Goal: Task Accomplishment & Management: Complete application form

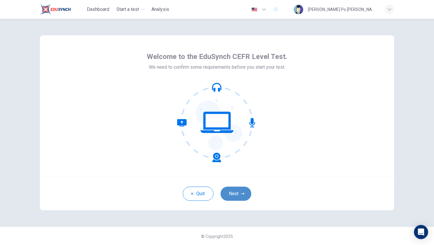
click at [240, 194] on button "Next" at bounding box center [235, 194] width 31 height 14
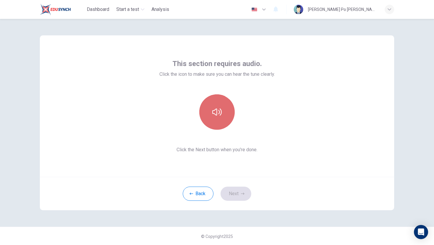
click at [222, 120] on button "button" at bounding box center [216, 111] width 35 height 35
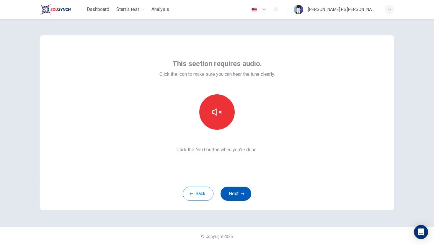
click at [235, 190] on button "Next" at bounding box center [235, 194] width 31 height 14
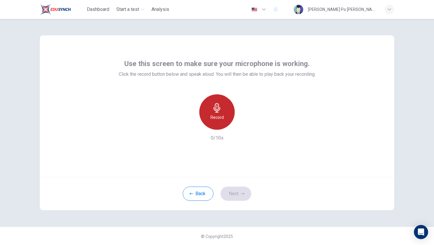
click at [217, 122] on div "Record" at bounding box center [216, 111] width 35 height 35
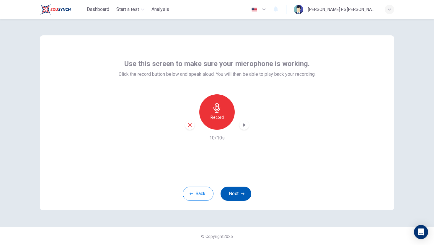
click at [240, 191] on button "Next" at bounding box center [235, 194] width 31 height 14
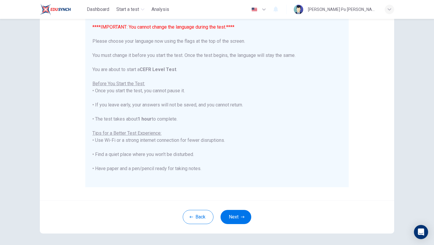
scroll to position [71, 0]
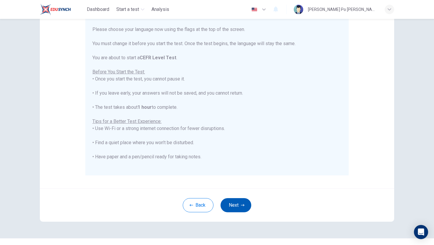
click at [237, 205] on button "Next" at bounding box center [235, 205] width 31 height 14
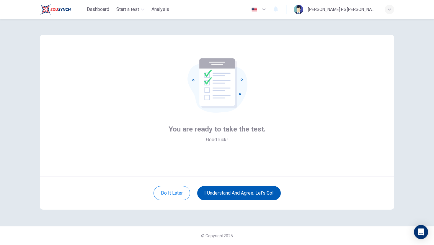
scroll to position [1, 0]
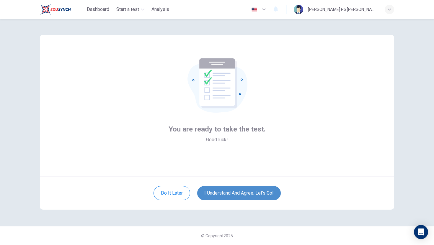
click at [232, 191] on button "I understand and agree. Let’s go!" at bounding box center [238, 193] width 83 height 14
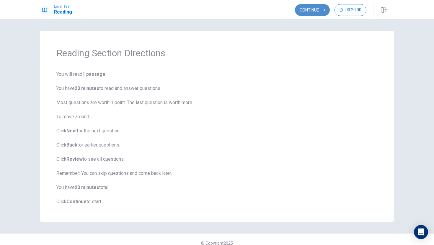
click at [313, 9] on button "Continue" at bounding box center [312, 10] width 35 height 12
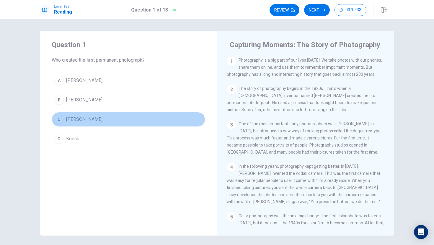
click at [63, 121] on div "C" at bounding box center [58, 119] width 9 height 9
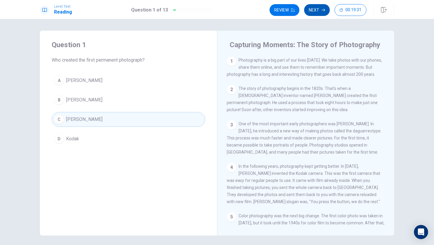
click at [317, 10] on button "Next" at bounding box center [317, 10] width 26 height 12
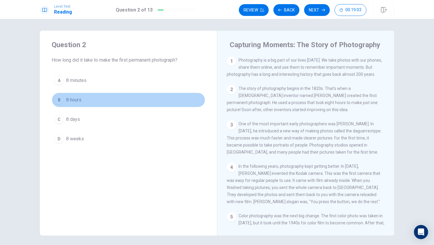
click at [60, 99] on div "B" at bounding box center [58, 99] width 9 height 9
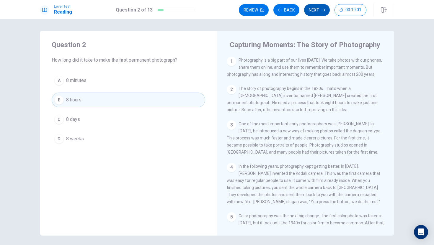
click at [313, 11] on button "Next" at bounding box center [317, 10] width 26 height 12
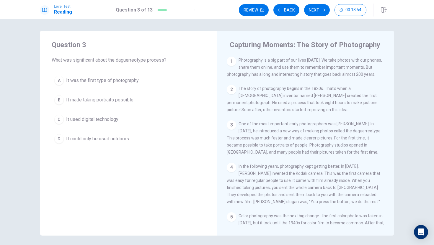
drag, startPoint x: 117, startPoint y: 61, endPoint x: 151, endPoint y: 73, distance: 35.8
click at [143, 73] on div "Question 3 What was significant about the daguerreotype process? A It was the f…" at bounding box center [128, 93] width 177 height 125
click at [101, 83] on span "It was the first type of photography" at bounding box center [102, 80] width 73 height 7
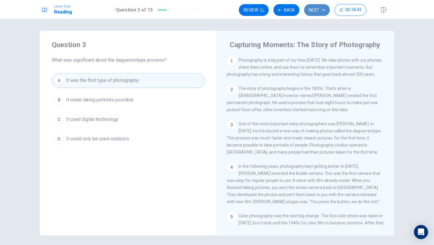
click at [314, 8] on button "Next" at bounding box center [317, 10] width 26 height 12
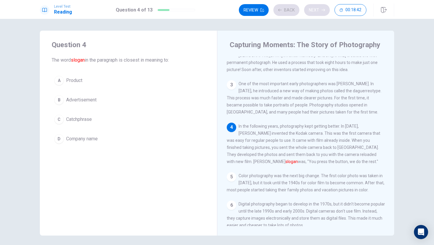
scroll to position [43, 0]
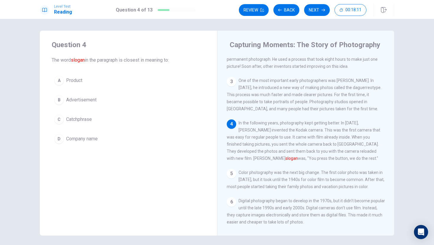
click at [61, 82] on div "A" at bounding box center [58, 80] width 9 height 9
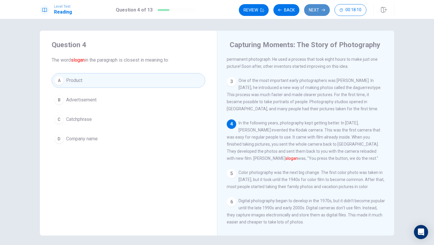
click at [315, 5] on button "Next" at bounding box center [317, 10] width 26 height 12
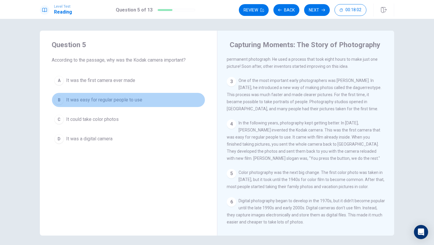
click at [70, 101] on span "It was easy for regular people to use" at bounding box center [104, 99] width 76 height 7
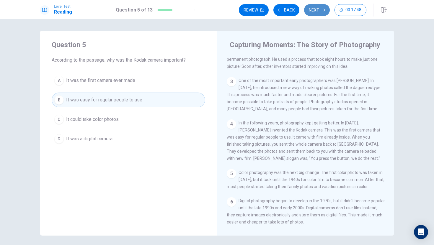
click at [314, 8] on button "Next" at bounding box center [317, 10] width 26 height 12
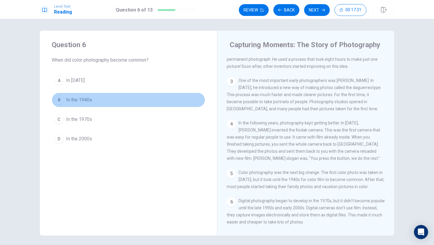
click at [64, 100] on button "B In the 1940s" at bounding box center [128, 100] width 153 height 15
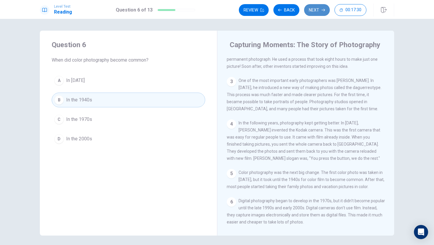
click at [320, 6] on button "Next" at bounding box center [317, 10] width 26 height 12
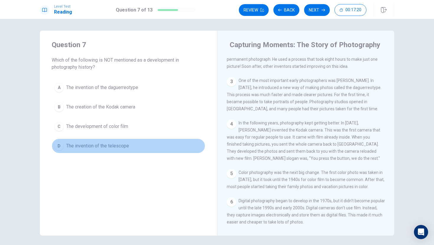
click at [65, 144] on button "D The invention of the telescope" at bounding box center [128, 146] width 153 height 15
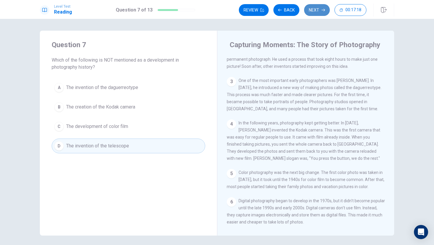
click at [309, 10] on button "Next" at bounding box center [317, 10] width 26 height 12
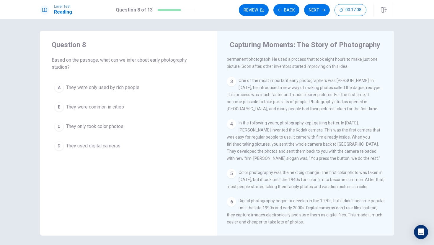
click at [79, 109] on span "They were common in cities" at bounding box center [95, 107] width 58 height 7
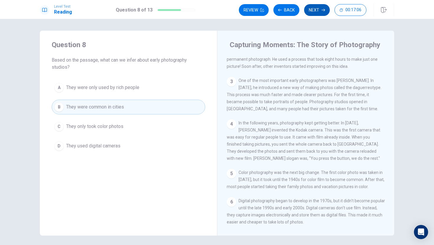
click at [324, 10] on icon "button" at bounding box center [323, 10] width 4 height 3
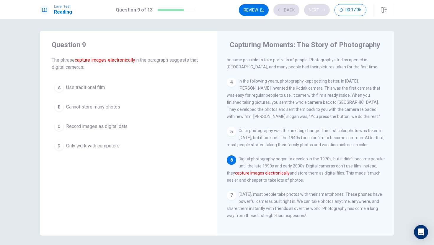
scroll to position [94, 0]
click at [96, 114] on div "A Use traditional film B Cannot store many photos C Record images as digital da…" at bounding box center [128, 116] width 153 height 73
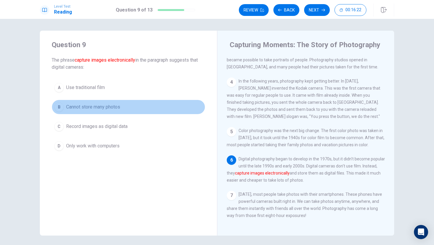
click at [98, 104] on span "Cannot store many photos" at bounding box center [93, 107] width 54 height 7
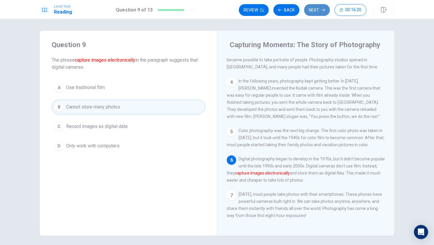
click at [318, 10] on button "Next" at bounding box center [317, 10] width 26 height 12
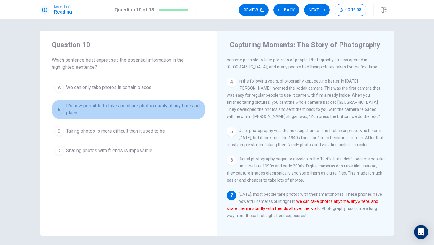
click at [94, 106] on span "It's now possible to take and share photos easily at any time and place" at bounding box center [134, 109] width 136 height 14
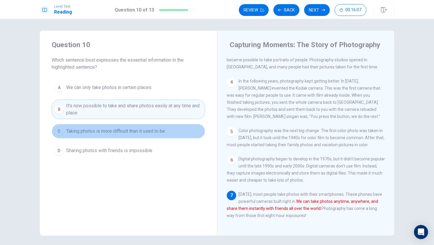
click at [92, 132] on span "Taking photos is more difficult than it used to be" at bounding box center [115, 131] width 99 height 7
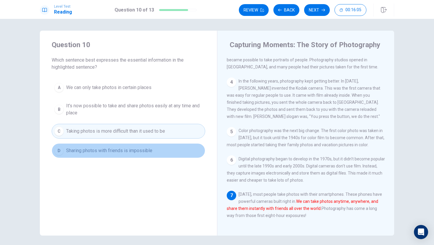
click at [92, 150] on span "Sharing photos with friends is impossible" at bounding box center [109, 150] width 86 height 7
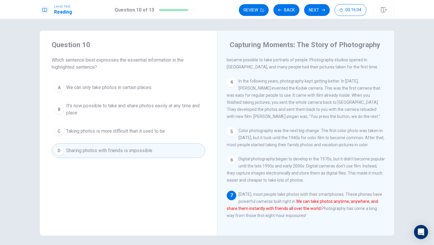
click at [135, 107] on span "It's now possible to take and share photos easily at any time and place" at bounding box center [134, 109] width 136 height 14
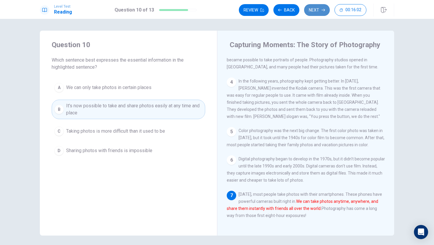
click at [315, 8] on button "Next" at bounding box center [317, 10] width 26 height 12
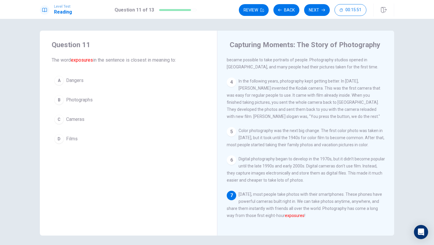
click at [78, 98] on span "Photographs" at bounding box center [79, 99] width 27 height 7
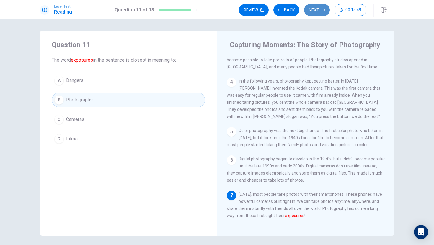
click at [312, 13] on button "Next" at bounding box center [317, 10] width 26 height 12
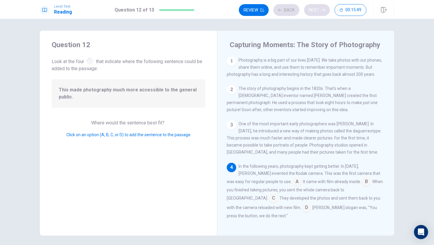
scroll to position [49, 0]
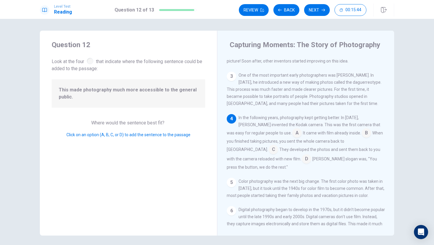
click at [90, 63] on div at bounding box center [90, 61] width 6 height 6
drag, startPoint x: 74, startPoint y: 92, endPoint x: 166, endPoint y: 88, distance: 92.1
click at [166, 88] on span "This made photography much more accessible to the general public." at bounding box center [128, 93] width 139 height 14
click at [228, 78] on div "3" at bounding box center [231, 76] width 9 height 9
click at [231, 123] on div "4" at bounding box center [231, 118] width 9 height 9
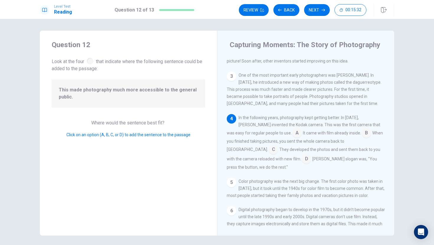
drag, startPoint x: 232, startPoint y: 123, endPoint x: 278, endPoint y: 137, distance: 48.8
click at [283, 137] on div "4 In the following years, photography kept getting better. In [DATE], [PERSON_N…" at bounding box center [306, 142] width 158 height 57
click at [292, 137] on input at bounding box center [296, 133] width 9 height 9
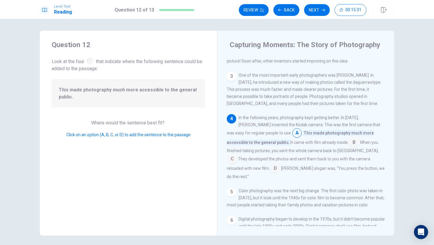
click at [292, 137] on input at bounding box center [296, 133] width 9 height 9
click at [349, 146] on input at bounding box center [353, 142] width 9 height 9
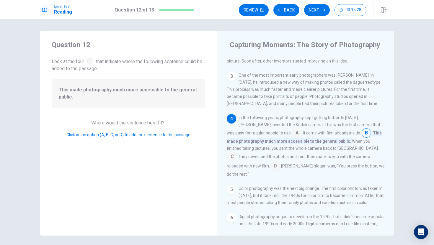
click at [232, 78] on div "3" at bounding box center [231, 76] width 9 height 9
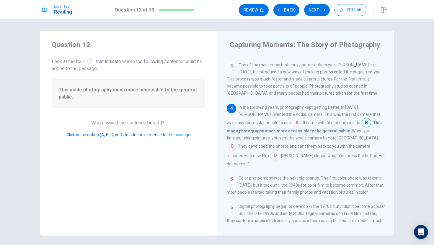
click at [237, 142] on input at bounding box center [231, 146] width 9 height 9
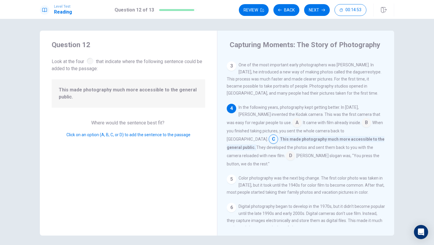
click at [361, 128] on input at bounding box center [365, 123] width 9 height 9
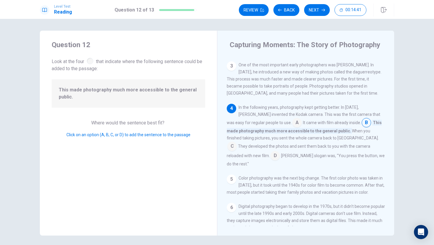
click at [280, 153] on input at bounding box center [274, 156] width 9 height 9
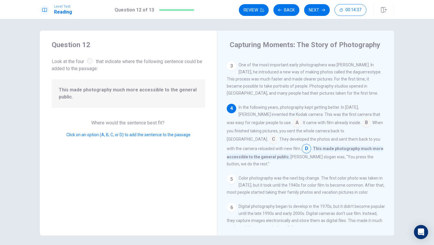
click at [361, 124] on input at bounding box center [365, 123] width 9 height 9
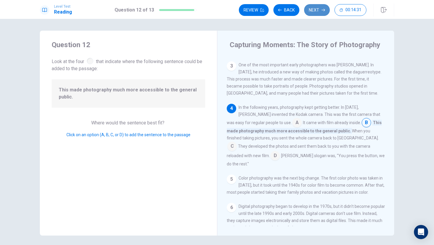
click at [314, 6] on button "Next" at bounding box center [317, 10] width 26 height 12
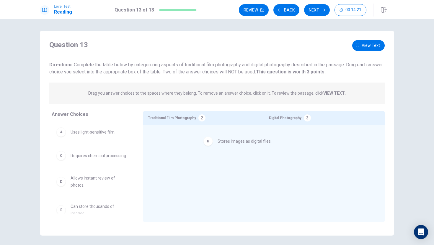
drag, startPoint x: 63, startPoint y: 156, endPoint x: 219, endPoint y: 140, distance: 156.8
drag, startPoint x: 168, startPoint y: 139, endPoint x: 307, endPoint y: 147, distance: 139.2
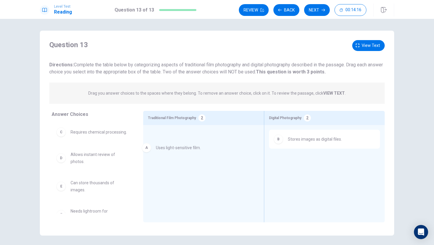
drag, startPoint x: 64, startPoint y: 134, endPoint x: 153, endPoint y: 150, distance: 91.2
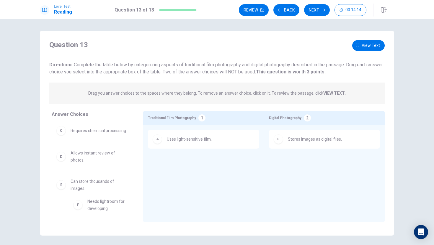
scroll to position [1, 0]
drag, startPoint x: 62, startPoint y: 208, endPoint x: 171, endPoint y: 189, distance: 110.7
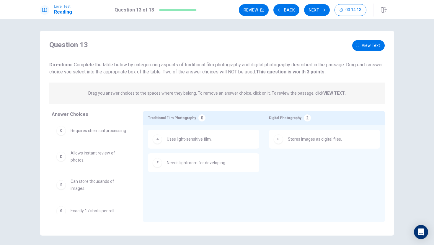
scroll to position [0, 0]
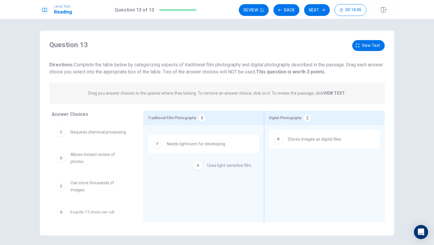
drag, startPoint x: 170, startPoint y: 141, endPoint x: 194, endPoint y: 166, distance: 35.3
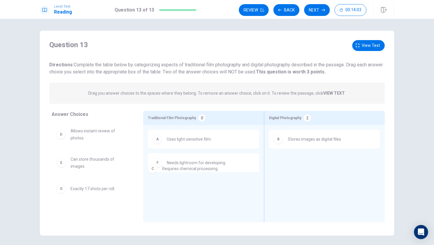
drag, startPoint x: 88, startPoint y: 134, endPoint x: 194, endPoint y: 180, distance: 115.7
drag, startPoint x: 105, startPoint y: 135, endPoint x: 190, endPoint y: 195, distance: 104.2
drag, startPoint x: 96, startPoint y: 158, endPoint x: 256, endPoint y: 173, distance: 161.2
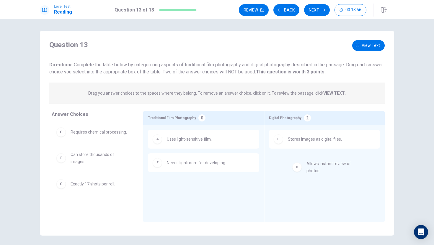
drag, startPoint x: 64, startPoint y: 156, endPoint x: 299, endPoint y: 164, distance: 235.2
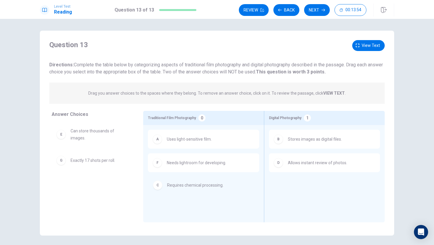
drag, startPoint x: 98, startPoint y: 131, endPoint x: 199, endPoint y: 185, distance: 114.6
drag, startPoint x: 64, startPoint y: 136, endPoint x: 170, endPoint y: 192, distance: 119.4
drag, startPoint x: 100, startPoint y: 133, endPoint x: 203, endPoint y: 192, distance: 118.9
click at [99, 132] on span "Requires chemical processing." at bounding box center [99, 132] width 56 height 7
drag, startPoint x: 99, startPoint y: 132, endPoint x: 163, endPoint y: 176, distance: 78.2
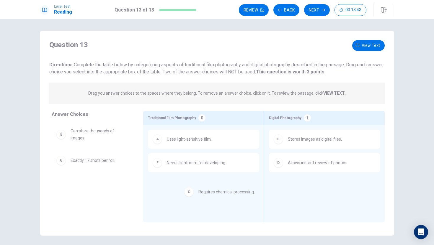
drag, startPoint x: 57, startPoint y: 133, endPoint x: 188, endPoint y: 194, distance: 143.9
drag, startPoint x: 118, startPoint y: 130, endPoint x: 209, endPoint y: 219, distance: 127.7
drag, startPoint x: 109, startPoint y: 155, endPoint x: 269, endPoint y: 193, distance: 164.7
drag, startPoint x: 68, startPoint y: 159, endPoint x: 291, endPoint y: 200, distance: 226.4
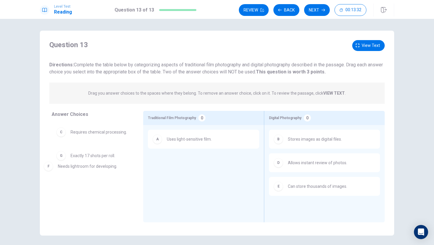
drag, startPoint x: 207, startPoint y: 166, endPoint x: 73, endPoint y: 173, distance: 133.8
drag, startPoint x: 89, startPoint y: 133, endPoint x: 196, endPoint y: 170, distance: 113.0
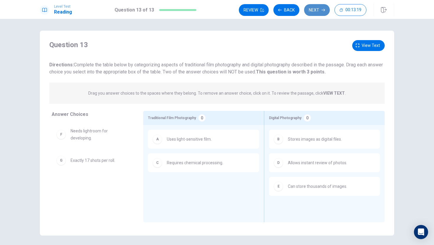
click at [307, 10] on button "Next" at bounding box center [317, 10] width 26 height 12
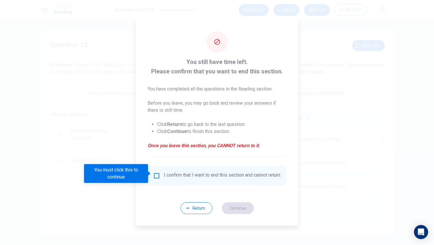
click at [312, 33] on div at bounding box center [217, 122] width 434 height 245
click at [115, 153] on div at bounding box center [217, 122] width 434 height 245
click at [192, 211] on button "Return" at bounding box center [196, 208] width 32 height 12
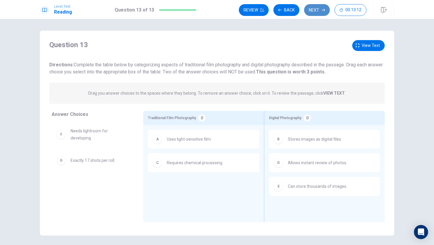
click at [314, 6] on button "Next" at bounding box center [317, 10] width 26 height 12
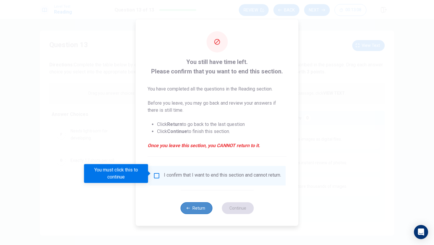
click at [199, 214] on button "Return" at bounding box center [196, 208] width 32 height 12
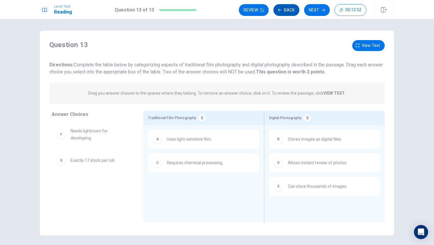
click at [287, 9] on button "Back" at bounding box center [286, 10] width 26 height 12
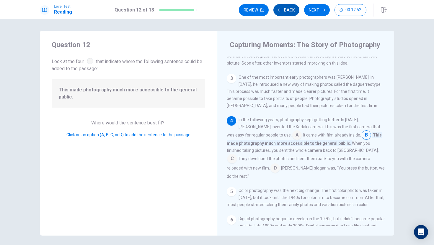
scroll to position [56, 0]
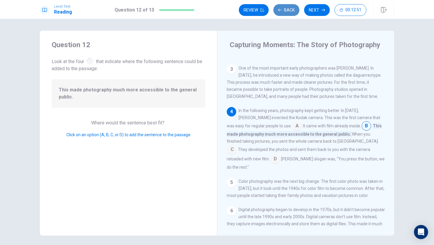
click at [287, 9] on button "Back" at bounding box center [286, 10] width 26 height 12
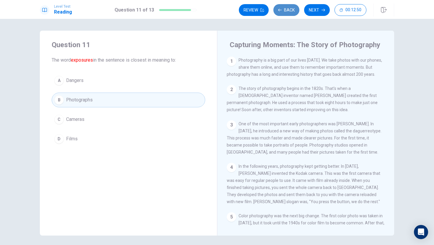
click at [287, 9] on button "Back" at bounding box center [286, 10] width 26 height 12
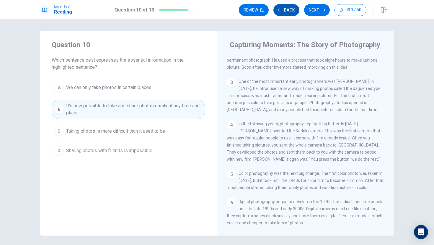
click at [287, 9] on button "Back" at bounding box center [286, 10] width 26 height 12
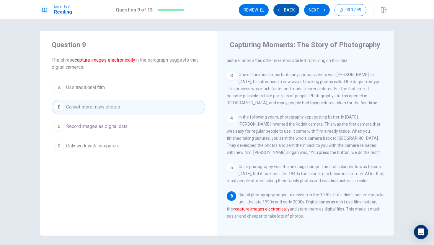
scroll to position [94, 0]
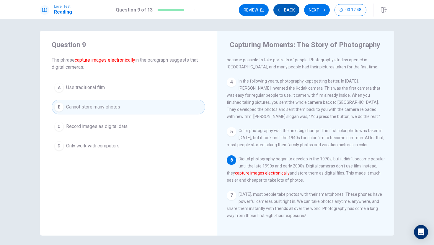
click at [287, 9] on button "Back" at bounding box center [286, 10] width 26 height 12
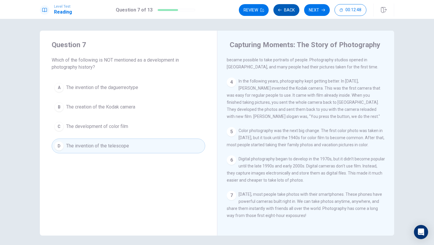
click at [287, 9] on button "Back" at bounding box center [286, 10] width 26 height 12
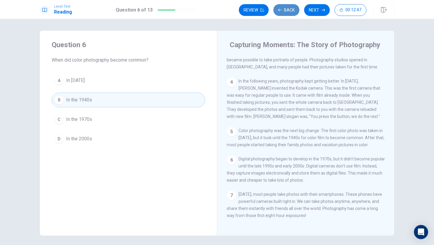
click at [287, 9] on button "Back" at bounding box center [286, 10] width 26 height 12
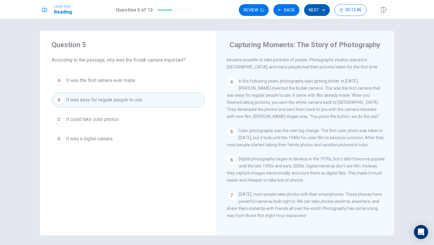
click at [318, 7] on button "Next" at bounding box center [317, 10] width 26 height 12
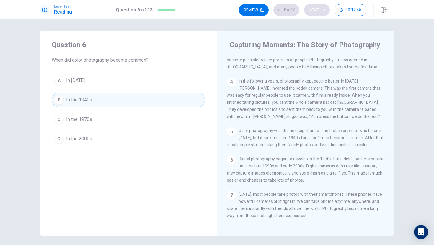
click at [318, 7] on div "Review Back Next 00:12:45" at bounding box center [302, 10] width 127 height 12
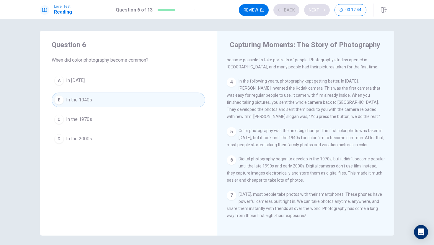
click at [318, 7] on div "Review Back Next 00:12:44" at bounding box center [302, 10] width 127 height 12
click at [318, 7] on button "Next" at bounding box center [317, 10] width 26 height 12
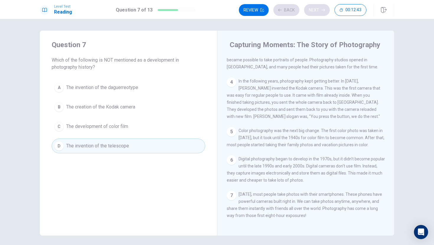
click at [318, 7] on div "Review Back Next 00:12:43" at bounding box center [302, 10] width 127 height 12
click at [318, 7] on button "Next" at bounding box center [317, 10] width 26 height 12
click at [318, 7] on div "Review Back Next 00:12:43" at bounding box center [302, 10] width 127 height 12
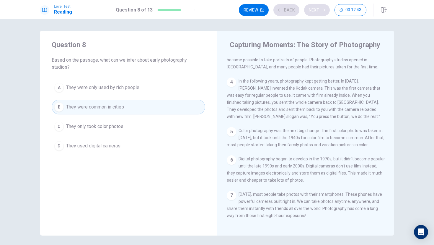
click at [318, 7] on div "Review Back Next 00:12:43" at bounding box center [302, 10] width 127 height 12
click at [318, 7] on div "Review Back Next 00:12:42" at bounding box center [302, 10] width 127 height 12
click at [318, 7] on button "Next" at bounding box center [317, 10] width 26 height 12
click at [318, 7] on div "Review Back Next 00:12:42" at bounding box center [302, 10] width 127 height 12
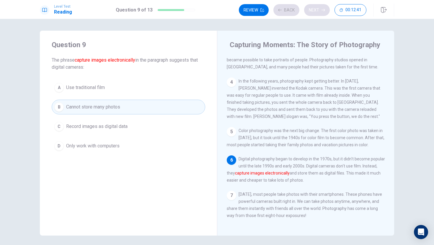
click at [318, 7] on div "Review Back Next 00:12:41" at bounding box center [302, 10] width 127 height 12
click at [318, 7] on button "Next" at bounding box center [317, 10] width 26 height 12
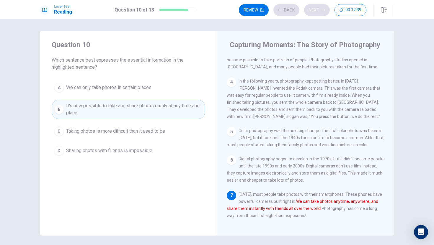
click at [318, 7] on div "Review Back Next 00:12:39" at bounding box center [302, 10] width 127 height 12
click at [318, 9] on button "Next" at bounding box center [317, 10] width 26 height 12
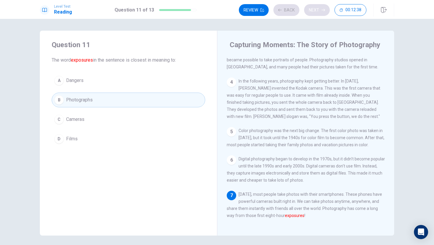
click at [318, 9] on div "Review Back Next 00:12:38" at bounding box center [302, 10] width 127 height 12
click at [318, 9] on button "Next" at bounding box center [317, 10] width 26 height 12
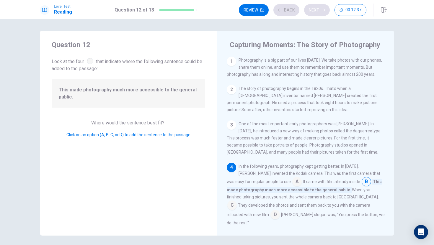
scroll to position [56, 0]
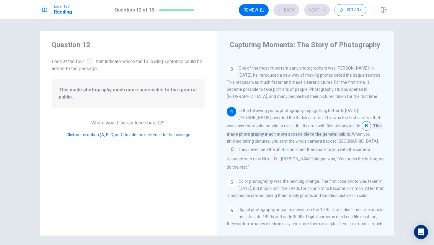
click at [319, 9] on div "Review Back Next 00:12:37" at bounding box center [302, 10] width 127 height 12
click at [319, 9] on button "Next" at bounding box center [317, 10] width 26 height 12
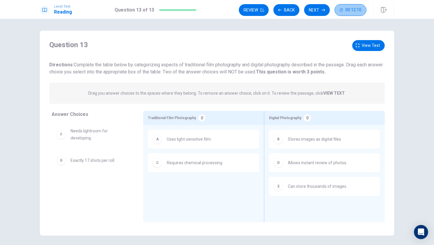
click at [348, 13] on button "00:12:10" at bounding box center [350, 10] width 32 height 12
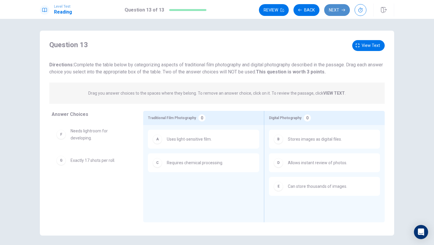
click at [336, 9] on button "Next" at bounding box center [337, 10] width 26 height 12
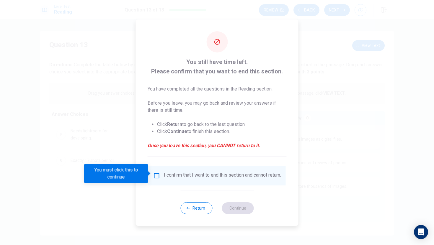
click at [161, 175] on div "I confirm that I want to end this section and cannot return." at bounding box center [217, 175] width 128 height 7
click at [154, 173] on input "You must click this to continue" at bounding box center [156, 175] width 7 height 7
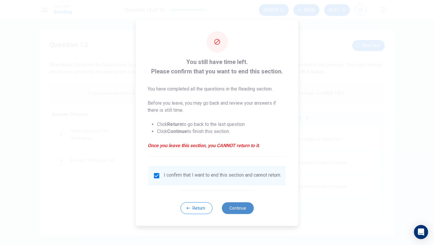
click at [234, 208] on button "Continue" at bounding box center [238, 208] width 32 height 12
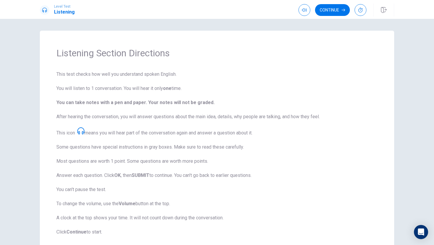
click at [403, 147] on div "Listening Section Directions This test checks how well you understand spoken En…" at bounding box center [217, 132] width 434 height 226
click at [331, 10] on button "Continue" at bounding box center [332, 10] width 35 height 12
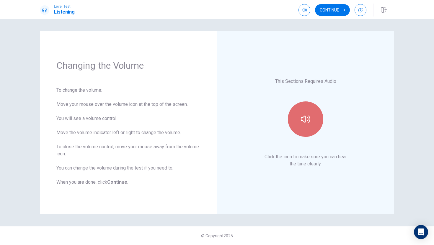
click at [306, 113] on button "button" at bounding box center [305, 118] width 35 height 35
click at [307, 114] on button "button" at bounding box center [305, 118] width 35 height 35
click at [303, 130] on button "button" at bounding box center [305, 118] width 35 height 35
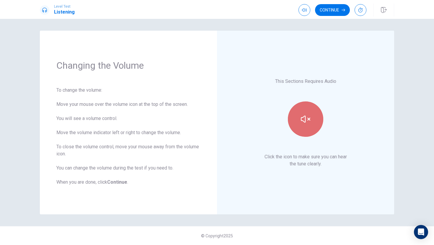
click at [303, 130] on button "button" at bounding box center [305, 118] width 35 height 35
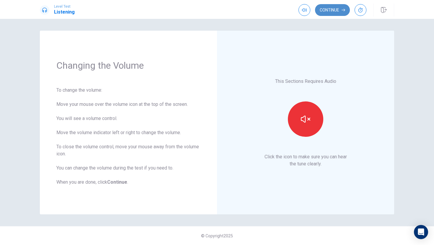
click at [322, 7] on button "Continue" at bounding box center [332, 10] width 35 height 12
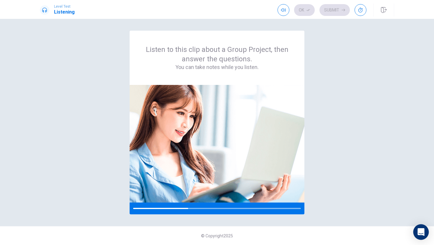
click at [419, 234] on icon "Open Intercom Messenger" at bounding box center [420, 232] width 7 height 8
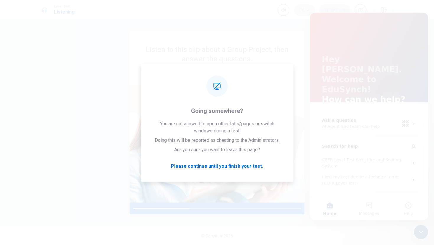
scroll to position [0, 0]
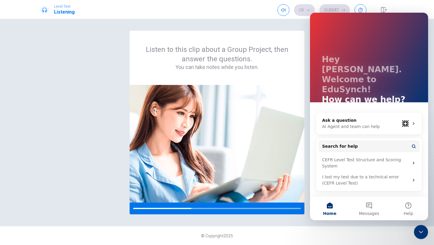
click at [310, 164] on div "Hey [PERSON_NAME]. Welcome to EduSynch! How can we help? Ask a question AI Agen…" at bounding box center [369, 105] width 118 height 184
click at [309, 164] on div "Listen to this clip about a Group Project, then answer the questions. You can t…" at bounding box center [217, 123] width 354 height 184
click at [302, 222] on div "Listen to this clip about a Group Project, then answer the questions. You can t…" at bounding box center [217, 132] width 434 height 226
click at [432, 232] on div "© Copyright 2025" at bounding box center [217, 235] width 434 height 19
click at [423, 232] on icon "Close Intercom Messenger" at bounding box center [420, 232] width 7 height 7
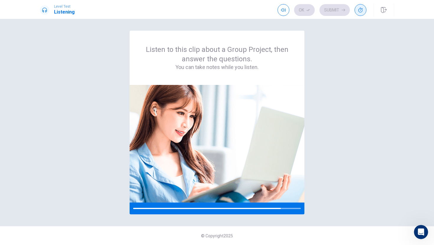
click at [359, 8] on icon "button" at bounding box center [360, 10] width 5 height 5
click at [355, 12] on span "00:10:00" at bounding box center [353, 10] width 16 height 5
click at [357, 12] on button "button" at bounding box center [360, 10] width 12 height 12
type input "1"
drag, startPoint x: 275, startPoint y: 20, endPoint x: 313, endPoint y: 20, distance: 38.1
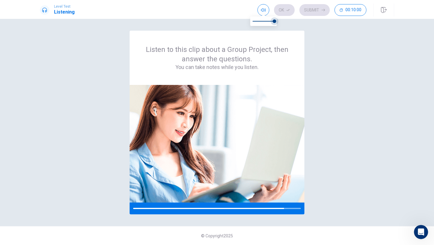
click at [296, 17] on body "Level Test Listening Ok Submit 00:10:00 00:10:00 Ok Submit Listen to this clip …" at bounding box center [217, 122] width 434 height 245
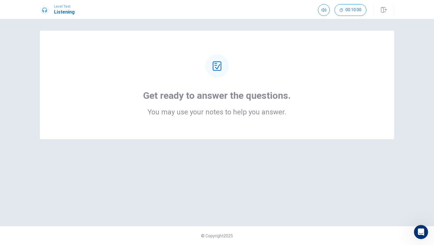
click at [243, 148] on div "Get ready to answer the questions. You may use your notes to help you answer." at bounding box center [216, 123] width 373 height 184
click at [355, 84] on div "Get ready to answer the questions. You may use your notes to help you answer." at bounding box center [216, 84] width 307 height 61
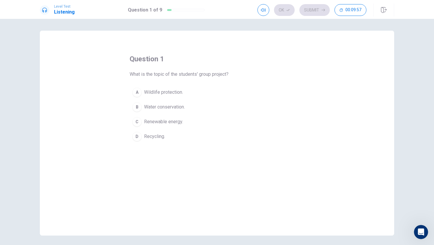
click at [144, 122] on button "C Renewable energy." at bounding box center [217, 121] width 175 height 15
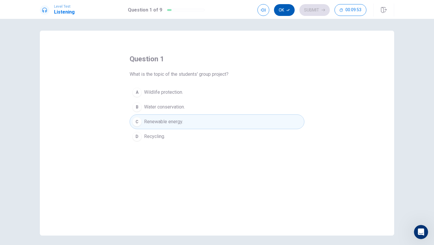
click at [282, 11] on button "Ok" at bounding box center [284, 10] width 21 height 12
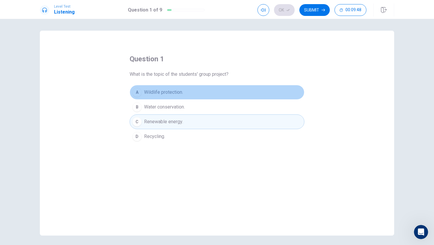
click at [174, 95] on span "Wildlife protection." at bounding box center [163, 92] width 39 height 7
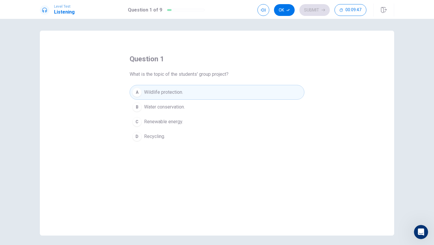
click at [178, 128] on button "C Renewable energy." at bounding box center [217, 121] width 175 height 15
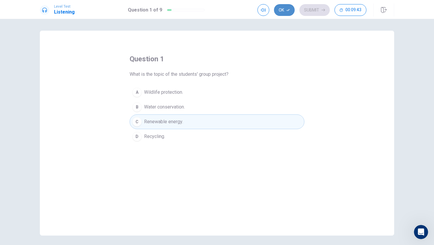
click at [281, 10] on button "Ok" at bounding box center [284, 10] width 21 height 12
click at [319, 11] on button "Submit" at bounding box center [314, 10] width 30 height 12
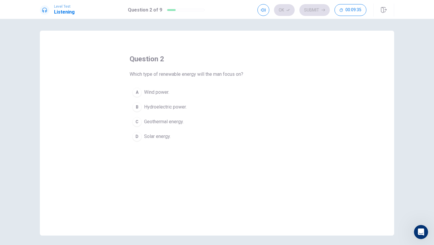
click at [149, 95] on span "Wind power." at bounding box center [156, 92] width 25 height 7
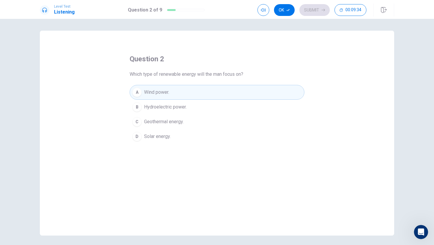
click at [147, 136] on span "Solar energy." at bounding box center [157, 136] width 27 height 7
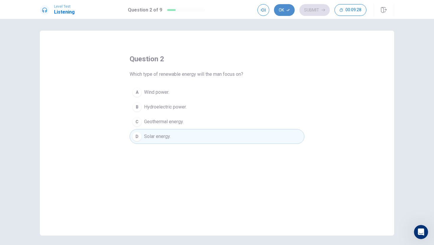
click at [287, 11] on icon "button" at bounding box center [288, 10] width 4 height 4
click at [309, 10] on button "Submit" at bounding box center [314, 10] width 30 height 12
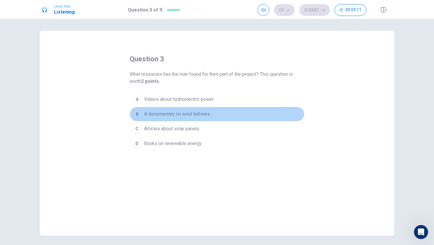
click at [168, 117] on span "A documentary on wind turbines." at bounding box center [177, 114] width 67 height 7
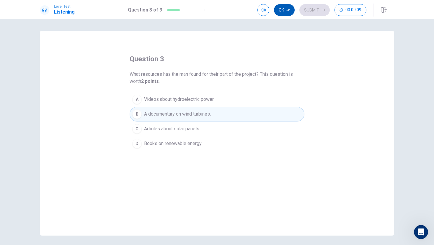
click at [285, 12] on button "Ok" at bounding box center [284, 10] width 21 height 12
click at [314, 11] on button "Submit" at bounding box center [314, 10] width 30 height 12
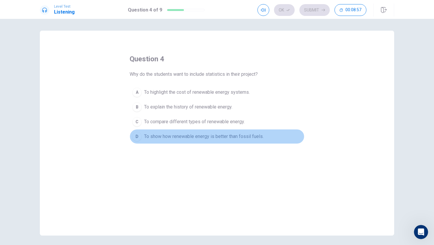
click at [140, 135] on div "D" at bounding box center [136, 136] width 9 height 9
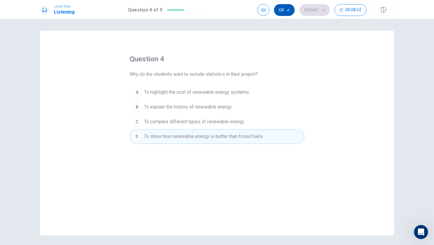
click at [284, 12] on button "Ok" at bounding box center [284, 10] width 21 height 12
click at [312, 8] on button "Submit" at bounding box center [314, 10] width 30 height 12
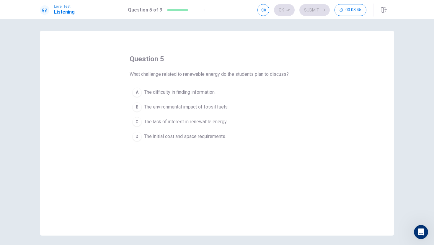
drag, startPoint x: 132, startPoint y: 76, endPoint x: 161, endPoint y: 75, distance: 28.3
click at [161, 75] on span "What challenge related to renewable energy do the students plan to discuss?" at bounding box center [209, 74] width 159 height 7
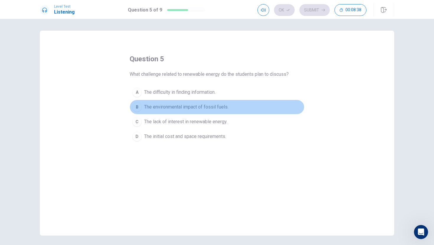
click at [149, 107] on span "The environmental impact of fossil fuels." at bounding box center [186, 107] width 84 height 7
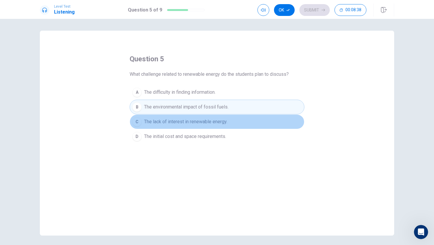
click at [151, 122] on span "The lack of interest in renewable energy." at bounding box center [185, 121] width 83 height 7
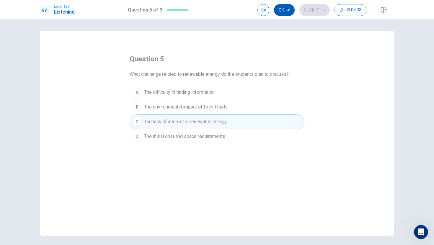
click at [281, 13] on button "Ok" at bounding box center [284, 10] width 21 height 12
click at [318, 11] on button "Submit" at bounding box center [314, 10] width 30 height 12
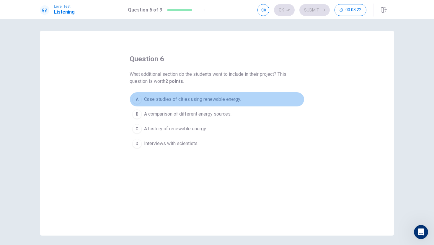
click at [149, 100] on span "Case studies of cities using renewable energy." at bounding box center [192, 99] width 97 height 7
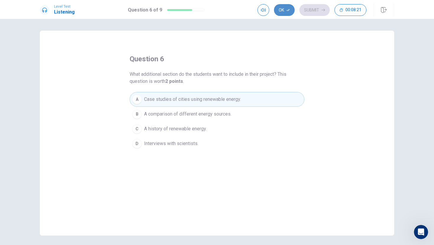
click at [282, 4] on button "Ok" at bounding box center [284, 10] width 21 height 12
click at [311, 14] on button "Submit" at bounding box center [314, 10] width 30 height 12
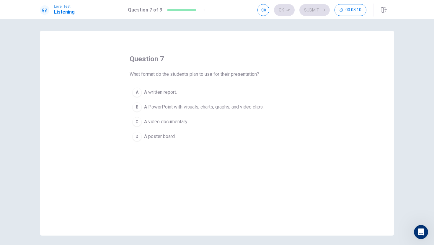
click at [161, 108] on span "A PowerPoint with visuals, charts, graphs, and video clips." at bounding box center [203, 107] width 119 height 7
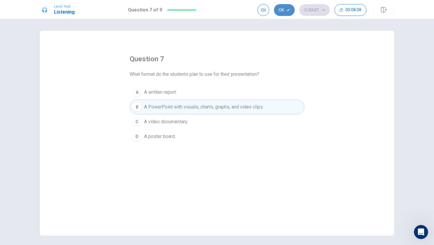
click at [283, 10] on button "Ok" at bounding box center [284, 10] width 21 height 12
click at [320, 9] on button "Submit" at bounding box center [314, 10] width 30 height 12
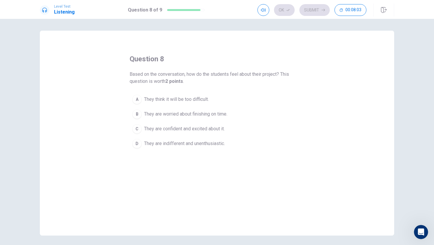
drag, startPoint x: 135, startPoint y: 75, endPoint x: 219, endPoint y: 76, distance: 83.8
click at [217, 76] on span "Based on the conversation, how do the students feel about their project? This q…" at bounding box center [217, 78] width 175 height 14
click at [174, 130] on span "They are confident and excited about it." at bounding box center [184, 128] width 81 height 7
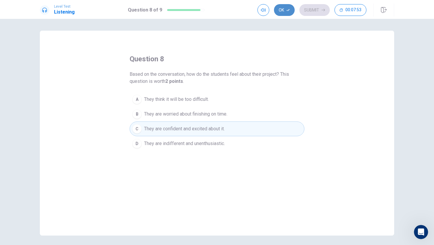
click at [282, 10] on button "Ok" at bounding box center [284, 10] width 21 height 12
click at [313, 12] on button "Submit" at bounding box center [314, 10] width 30 height 12
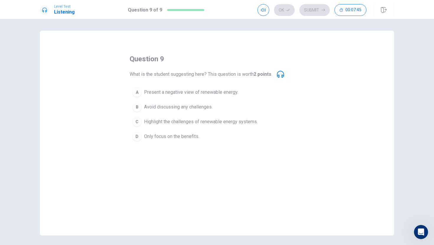
click at [283, 75] on icon at bounding box center [280, 74] width 7 height 7
click at [286, 75] on div "question 9 What is the student suggesting here? This question is worth 2 points…" at bounding box center [217, 99] width 175 height 90
click at [276, 72] on div "What is the student suggesting here? This question is worth 2 points ." at bounding box center [207, 74] width 154 height 7
click at [276, 76] on div "What is the student suggesting here? This question is worth 2 points ." at bounding box center [207, 74] width 154 height 7
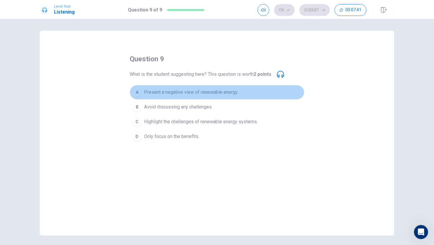
click at [168, 94] on span "Present a negative view of renewable energy." at bounding box center [191, 92] width 94 height 7
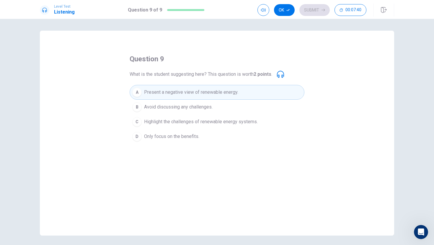
click at [165, 104] on span "Avoid discussing any challenges." at bounding box center [178, 107] width 68 height 7
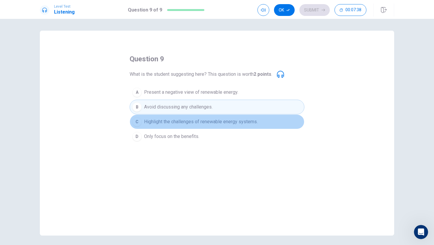
click at [177, 124] on span "Highlight the challenges of renewable energy systems." at bounding box center [201, 121] width 114 height 7
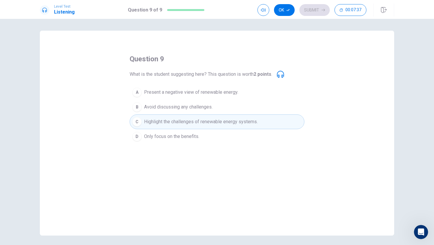
click at [182, 134] on span "Only focus on the benefits." at bounding box center [171, 136] width 55 height 7
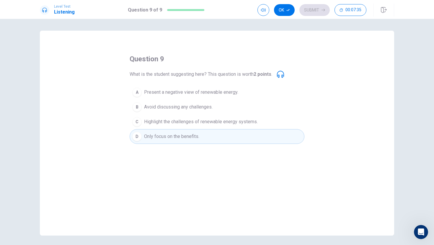
click at [174, 125] on span "Highlight the challenges of renewable energy systems." at bounding box center [201, 121] width 114 height 7
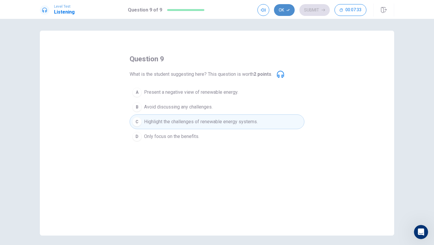
click at [281, 13] on button "Ok" at bounding box center [284, 10] width 21 height 12
click at [311, 7] on button "Submit" at bounding box center [314, 10] width 30 height 12
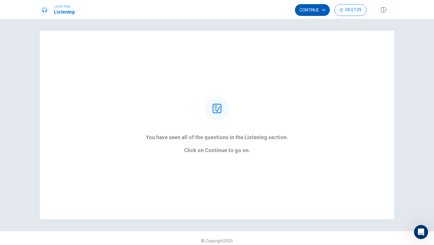
click at [316, 8] on button "Continue" at bounding box center [312, 10] width 35 height 12
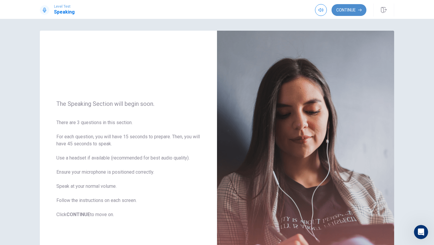
click at [347, 6] on button "Continue" at bounding box center [348, 10] width 35 height 12
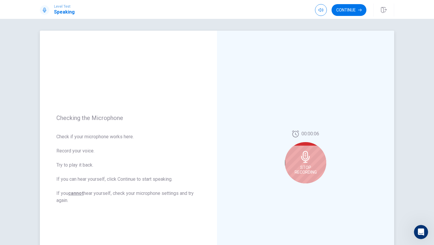
click at [318, 156] on div "Stop Recording" at bounding box center [305, 162] width 41 height 41
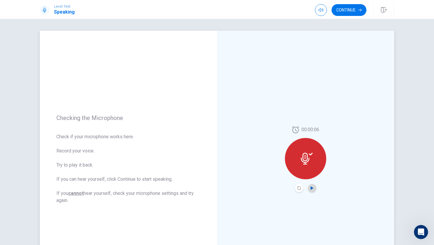
click at [310, 189] on icon "Play Audio" at bounding box center [311, 188] width 3 height 4
click at [309, 163] on icon at bounding box center [307, 159] width 12 height 12
click at [347, 11] on button "Continue" at bounding box center [348, 10] width 35 height 12
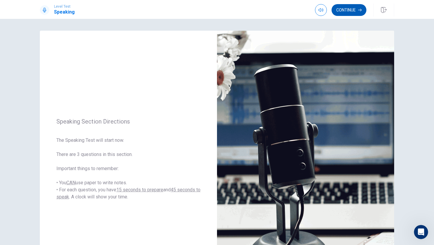
click at [355, 12] on button "Continue" at bounding box center [348, 10] width 35 height 12
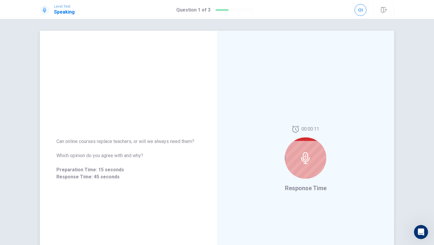
click at [303, 155] on icon at bounding box center [305, 158] width 12 height 12
click at [303, 155] on icon at bounding box center [305, 158] width 9 height 12
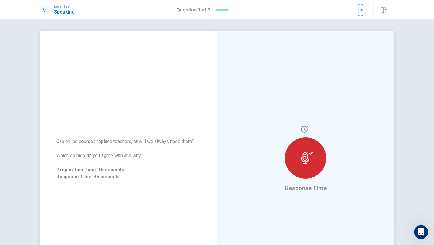
click at [314, 160] on div at bounding box center [305, 157] width 41 height 41
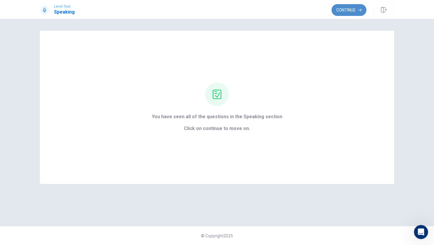
click at [353, 10] on button "Continue" at bounding box center [348, 10] width 35 height 12
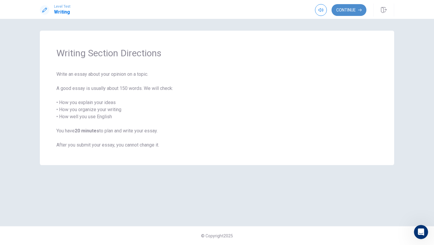
click at [349, 14] on button "Continue" at bounding box center [348, 10] width 35 height 12
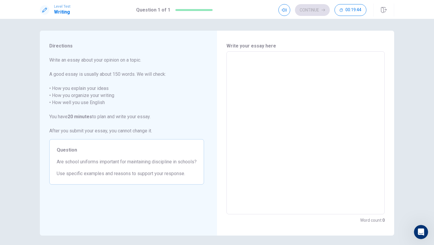
click at [281, 55] on div "x ​" at bounding box center [305, 132] width 158 height 163
type textarea "y"
type textarea "x"
type textarea "ye"
type textarea "x"
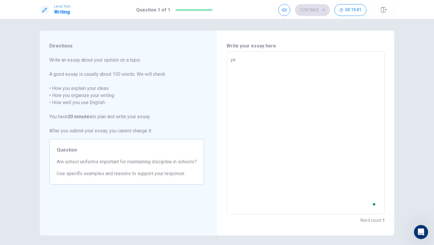
type textarea "yes"
type textarea "x"
type textarea "yes"
type textarea "x"
type textarea "yes d"
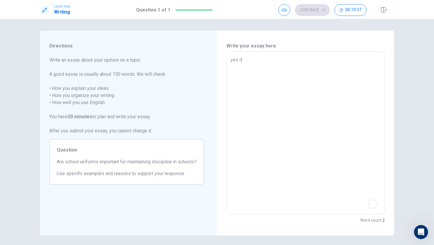
type textarea "x"
type textarea "yes"
type textarea "x"
type textarea "yes b"
type textarea "x"
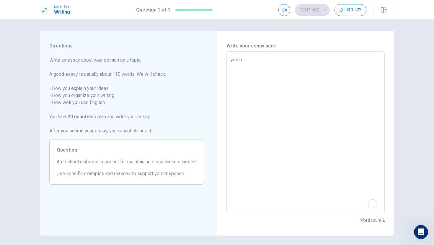
type textarea "yes be"
type textarea "x"
type textarea "yes bec"
type textarea "x"
type textarea "yes beca"
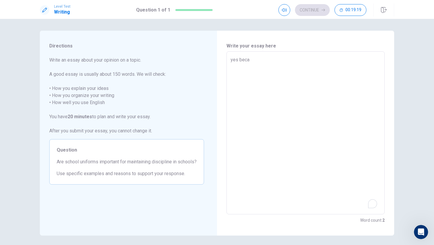
type textarea "x"
type textarea "yes becau"
type textarea "x"
type textarea "yes becaus"
type textarea "x"
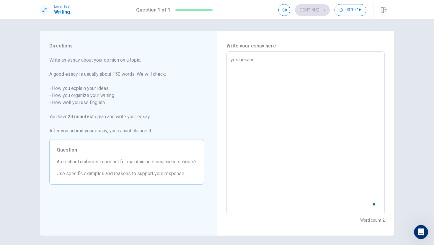
type textarea "yes because"
type textarea "x"
type textarea "yes because"
type textarea "x"
type textarea "yes because"
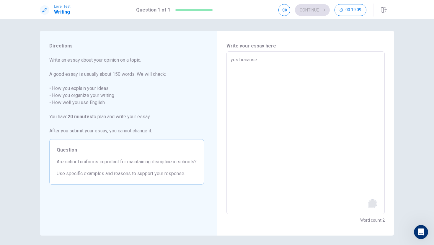
click at [370, 205] on html "Level Test Writing Question 1 of 1 Continue 00:19:09 Question 1 of 1 Continue 0…" at bounding box center [217, 122] width 434 height 245
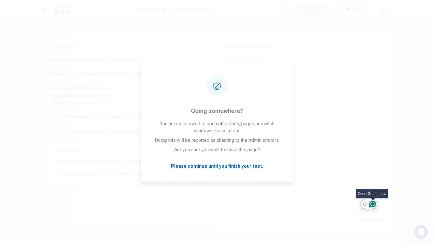
click at [372, 206] on icon "Open Grammarly. 0 Suggestions." at bounding box center [372, 204] width 6 height 6
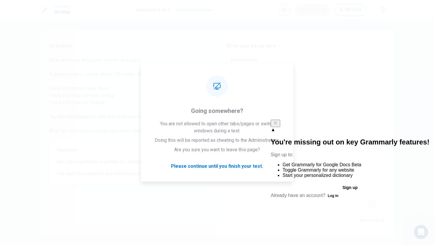
click at [280, 127] on button at bounding box center [275, 123] width 9 height 7
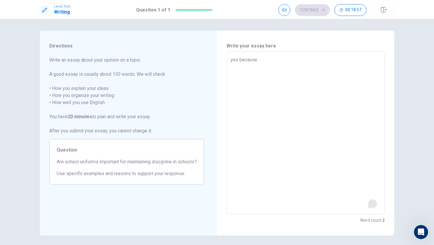
click at [266, 60] on textarea "yes because" at bounding box center [305, 132] width 150 height 153
drag, startPoint x: 50, startPoint y: 62, endPoint x: 73, endPoint y: 60, distance: 22.8
click at [73, 60] on span "Write an essay about your opinion on a topic. A good essay is usually about 150…" at bounding box center [126, 96] width 155 height 78
click at [266, 60] on textarea "yes because" at bounding box center [305, 132] width 150 height 153
type textarea "x"
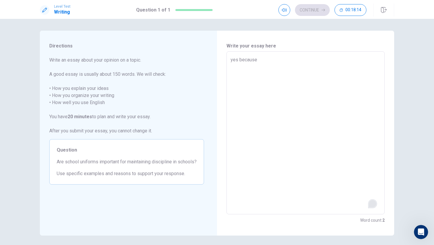
type textarea "yes because p"
type textarea "x"
type textarea "yes because pe"
type textarea "x"
type textarea "yes because peo"
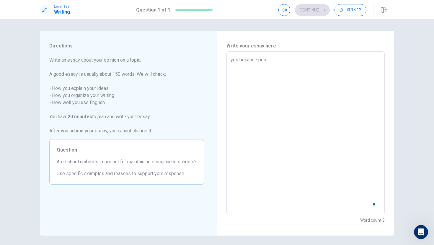
type textarea "x"
type textarea "yes because peop"
type textarea "x"
type textarea "yes because peopi"
type textarea "x"
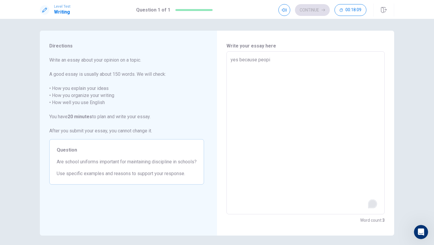
type textarea "yes because peop"
type textarea "x"
type textarea "yes because peopl"
type textarea "x"
type textarea "yes because people"
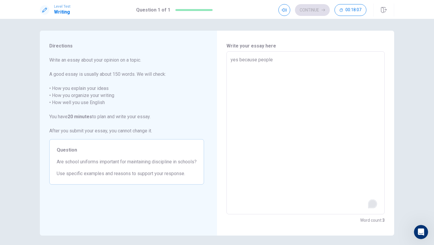
type textarea "x"
type textarea "yes because people"
type textarea "x"
type textarea "yes because people c"
type textarea "x"
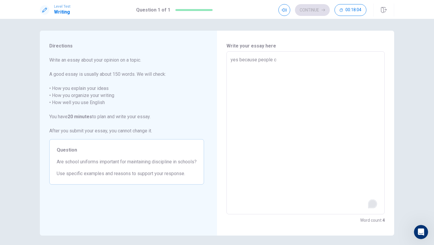
type textarea "yes because people ca"
type textarea "x"
type textarea "yes because people can"
type textarea "x"
type textarea "yes because people can"
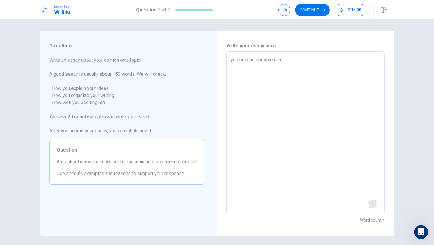
type textarea "x"
type textarea "yes because people can"
type textarea "x"
type textarea "yes because people ca"
type textarea "x"
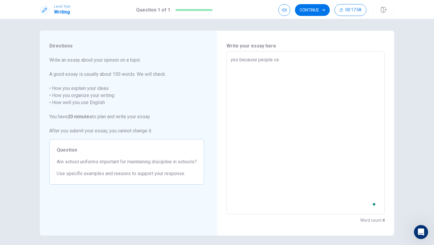
type textarea "yes because people c"
type textarea "x"
type textarea "yes because people"
type textarea "x"
type textarea "yes because people"
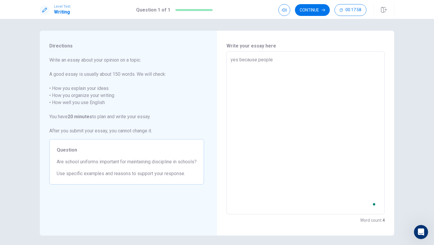
type textarea "x"
type textarea "yes because peopl"
type textarea "x"
type textarea "yes because peop"
type textarea "x"
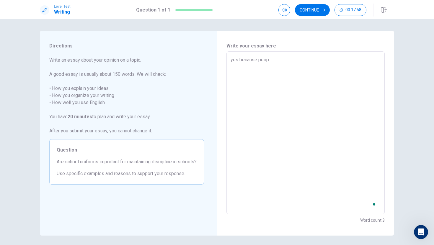
type textarea "yes because peo"
type textarea "x"
type textarea "yes because pe"
type textarea "x"
type textarea "yes because p"
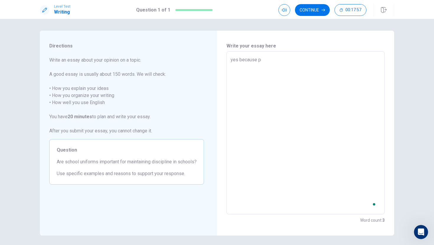
type textarea "x"
type textarea "yes because"
type textarea "x"
type textarea "yes because"
type textarea "x"
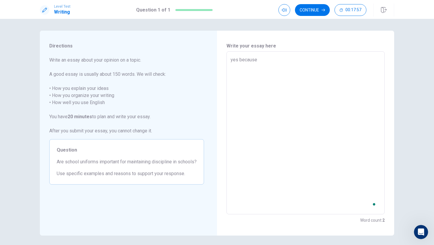
type textarea "yes becaus"
type textarea "x"
type textarea "yes becau"
type textarea "x"
type textarea "yes beca"
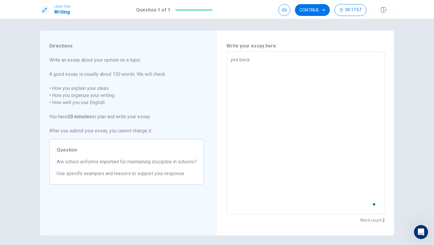
type textarea "x"
type textarea "yes bec"
type textarea "x"
type textarea "yes be"
type textarea "x"
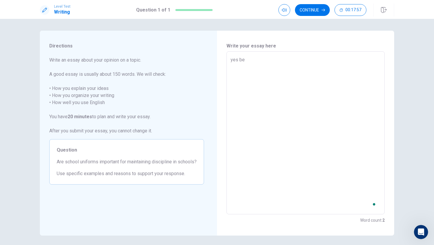
type textarea "yes b"
type textarea "x"
type textarea "yes"
type textarea "x"
type textarea "yes i"
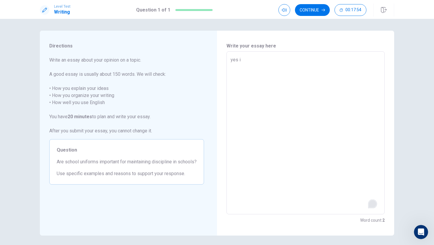
type textarea "x"
type textarea "yes"
type textarea "x"
type textarea "yes I"
type textarea "x"
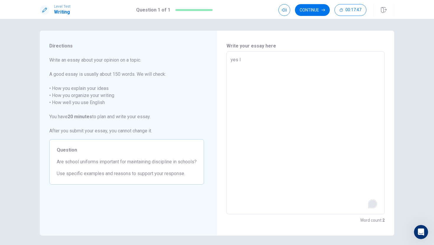
type textarea "yes It"
type textarea "x"
type textarea "yes Ith"
type textarea "x"
type textarea "yes It"
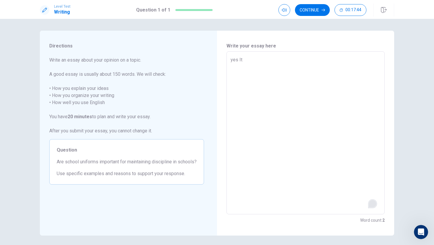
type textarea "x"
type textarea "yes I"
type textarea "x"
type textarea "yes I"
type textarea "x"
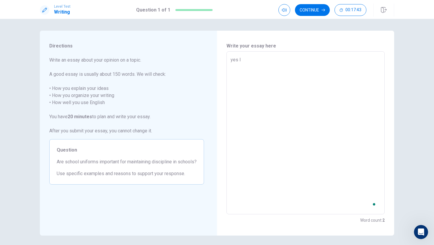
type textarea "yes I t"
type textarea "x"
type textarea "yes I th"
type textarea "x"
type textarea "yes I thi"
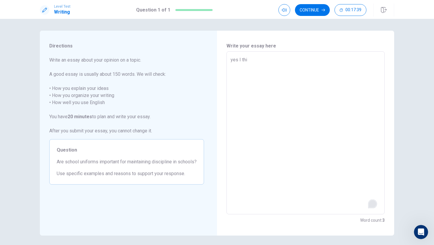
type textarea "x"
type textarea "yes I thin"
type textarea "x"
type textarea "yes I thing"
type textarea "x"
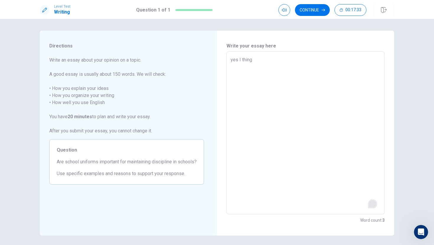
type textarea "yes I thin"
type textarea "x"
type textarea "yes I thi"
type textarea "x"
type textarea "yes I th"
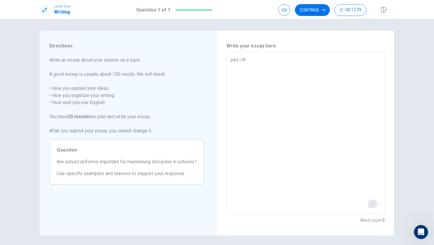
type textarea "x"
type textarea "yes I thn"
type textarea "x"
type textarea "yes I thnk"
type textarea "x"
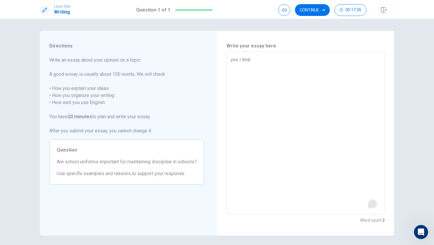
type textarea "yes I thnk"
type textarea "x"
type textarea "yes I thnk t"
type textarea "x"
type textarea "yes I thnk th"
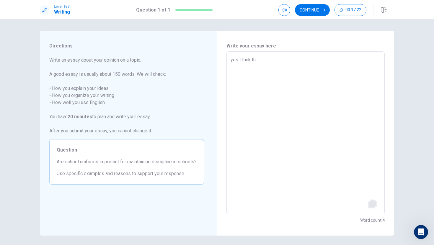
type textarea "x"
type textarea "yes I thnk tha"
type textarea "x"
type textarea "yes I thnk that"
type textarea "x"
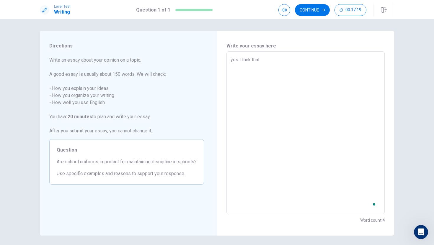
type textarea "yes I thnk that"
type textarea "x"
type textarea "yes I thnk that"
drag, startPoint x: 50, startPoint y: 117, endPoint x: 78, endPoint y: 117, distance: 27.7
click at [78, 117] on span "Write an essay about your opinion on a topic. A good essay is usually about 150…" at bounding box center [126, 96] width 155 height 78
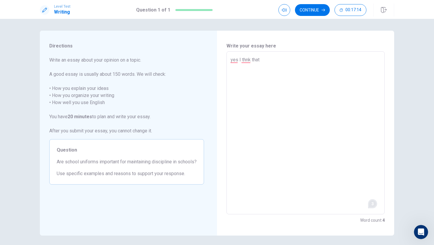
drag, startPoint x: 78, startPoint y: 117, endPoint x: 63, endPoint y: 115, distance: 14.9
click at [63, 115] on span "Write an essay about your opinion on a topic. A good essay is usually about 150…" at bounding box center [126, 96] width 155 height 78
drag, startPoint x: 63, startPoint y: 115, endPoint x: 116, endPoint y: 129, distance: 54.4
click at [116, 129] on span "Write an essay about your opinion on a topic. A good essay is usually about 150…" at bounding box center [126, 96] width 155 height 78
click at [371, 206] on div "3" at bounding box center [372, 204] width 6 height 6
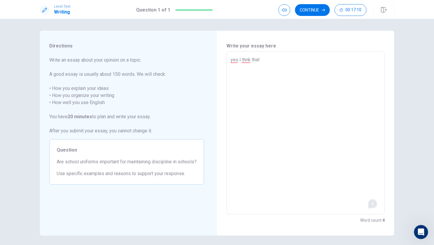
click at [375, 165] on textarea "yes I thnk that" at bounding box center [305, 132] width 150 height 153
click at [372, 207] on div "3" at bounding box center [372, 204] width 6 height 6
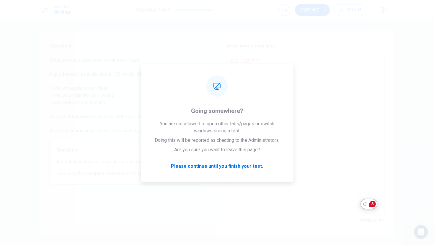
click at [371, 150] on textarea "yes I thnk that" at bounding box center [305, 132] width 150 height 153
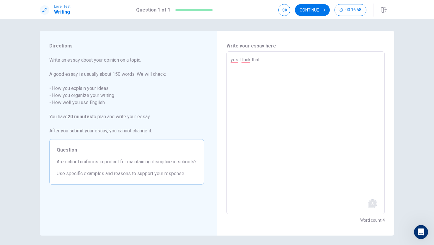
type textarea "x"
type textarea "yes I thnk that s"
type textarea "x"
type textarea "yes I thnk that sc"
type textarea "x"
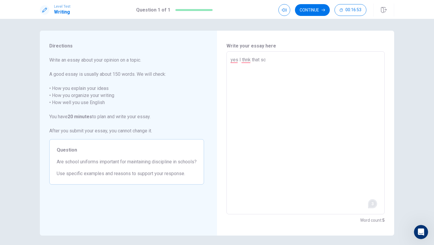
type textarea "yes I thnk that sch"
type textarea "x"
type textarea "yes I thnk that scho"
type textarea "x"
type textarea "yes I thnk that schoo"
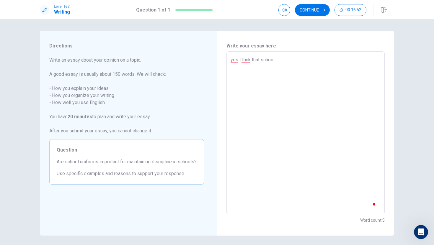
type textarea "x"
type textarea "yes I thnk that school"
type textarea "x"
type textarea "yes I thnk that school"
type textarea "x"
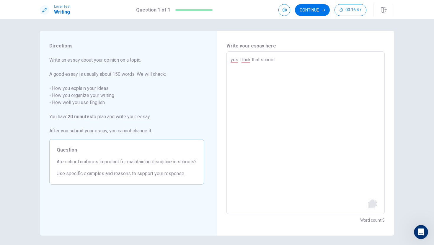
type textarea "yes I thnk that school u"
type textarea "x"
type textarea "yes I thnk that school un"
type textarea "x"
type textarea "yes I thnk that school uni"
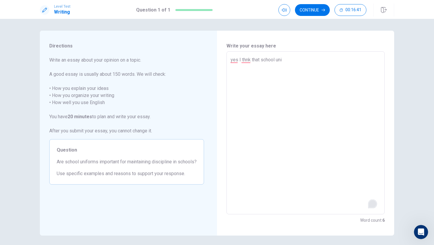
type textarea "x"
type textarea "yes I thnk that school unif"
type textarea "x"
type textarea "yes I thnk that school unifo"
type textarea "x"
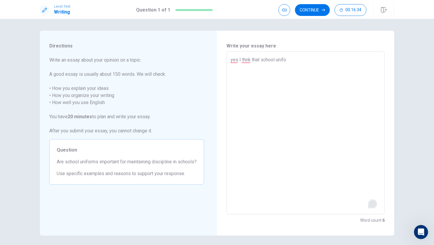
type textarea "yes I thnk that school [DEMOGRAPHIC_DATA]"
type textarea "x"
type textarea "yes I thnk that school uniform"
type textarea "x"
type textarea "yes I thnk that school uniforms"
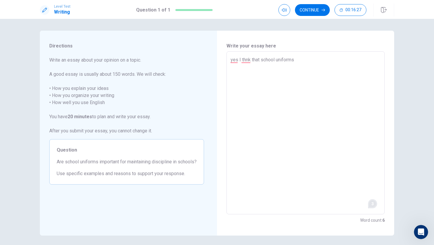
type textarea "x"
type textarea "yes I thnk that school uniforms"
type textarea "x"
type textarea "yes I thnk that school uniforms a"
type textarea "x"
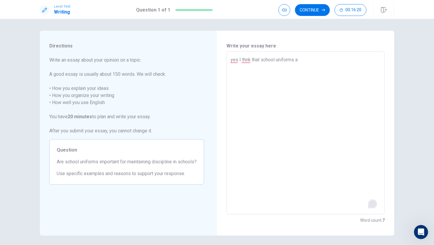
type textarea "yes I thnk that school uniforms ar"
type textarea "x"
type textarea "yes I thnk that school uniforms are"
type textarea "x"
type textarea "yes I thnk that school uniforms are"
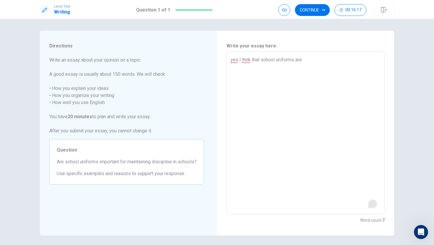
type textarea "x"
type textarea "yes I thnk that school uniforms are i"
type textarea "x"
type textarea "yes I thnk that school uniforms are i"
type textarea "x"
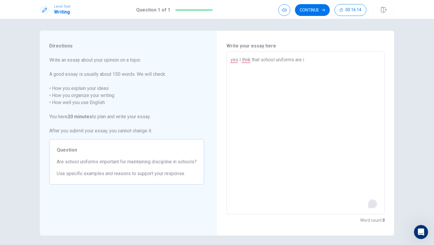
type textarea "yes I thnk that school uniforms are i"
type textarea "x"
type textarea "yes I thnk that school uniforms are im"
type textarea "x"
type textarea "yes I thnk that school uniforms are imp"
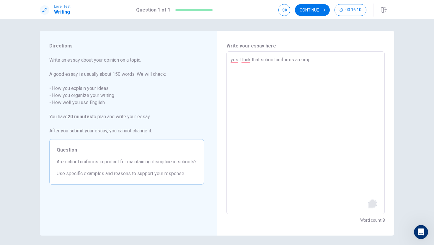
type textarea "x"
type textarea "yes I thnk that school uniforms are impo"
type textarea "x"
click at [239, 63] on textarea "yes I thnk that school uniforms are important for" at bounding box center [305, 132] width 150 height 153
click at [339, 58] on textarea "yes ,I thnk that school uniforms are important for" at bounding box center [305, 132] width 150 height 153
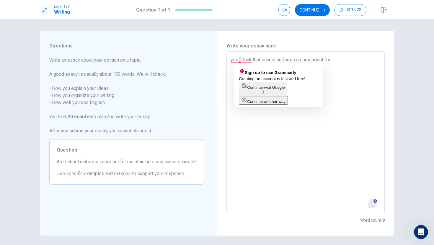
click at [240, 61] on textarea "yes ,I thnk that school uniforms are important for" at bounding box center [305, 132] width 150 height 153
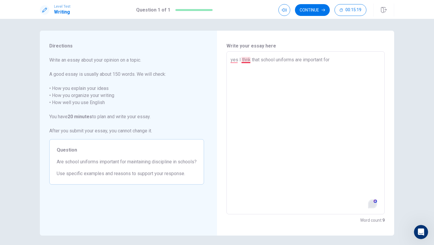
click at [246, 61] on textarea "yes I thnk that school uniforms are important for" at bounding box center [305, 132] width 150 height 153
click at [335, 59] on textarea "yes I think that school uniforms are important for" at bounding box center [305, 132] width 150 height 153
click at [360, 60] on textarea "yes I think that school uniforms are important for maintaintaining" at bounding box center [305, 132] width 150 height 153
click at [362, 61] on textarea "yes I think that school uniforms are important for maintaining" at bounding box center [305, 132] width 150 height 153
click at [78, 114] on strong "20 minutes" at bounding box center [80, 117] width 24 height 6
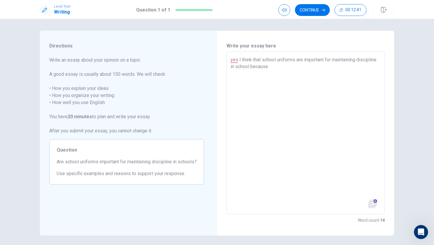
drag, startPoint x: 57, startPoint y: 149, endPoint x: 59, endPoint y: 159, distance: 10.8
click at [59, 159] on div "Question Are school uniforms important for maintaining discipline in schools? U…" at bounding box center [126, 161] width 155 height 45
click at [58, 163] on span "Are school uniforms important for maintaining discipline in schools?" at bounding box center [127, 161] width 140 height 7
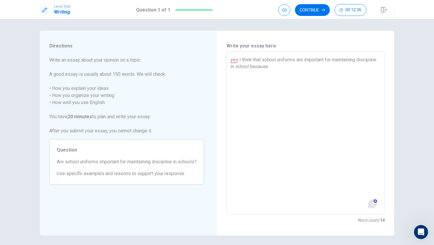
click at [107, 22] on div "Directions Write an essay about your opinion on a topic. A good essay is usuall…" at bounding box center [217, 132] width 434 height 226
click at [290, 70] on textarea "yes I think that school uniforms are important for maintaining discipline in sc…" at bounding box center [305, 132] width 150 height 153
click at [296, 72] on textarea "yes I think that school uniforms are important for maintaining discipline in sc…" at bounding box center [305, 132] width 150 height 153
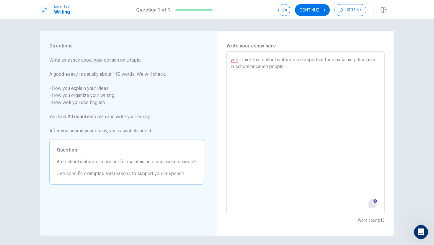
click at [311, 71] on textarea "yes I think that school uniforms are important for maintaining discipline in sc…" at bounding box center [305, 132] width 150 height 153
click at [305, 67] on textarea "yes I think that school uniforms are important for maintaining discipline in sc…" at bounding box center [305, 132] width 150 height 153
click at [319, 70] on textarea "yes I think that school uniforms are important for maintaining discipline in sc…" at bounding box center [305, 132] width 150 height 153
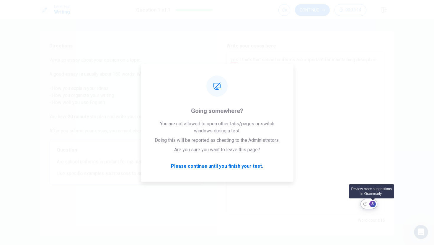
click at [376, 201] on div "3" at bounding box center [372, 204] width 8 height 8
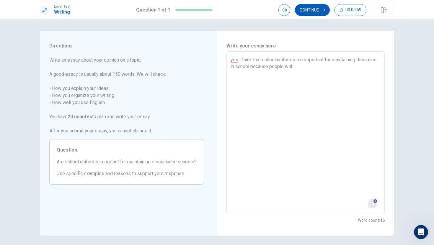
click at [312, 8] on button "Continue" at bounding box center [312, 10] width 35 height 12
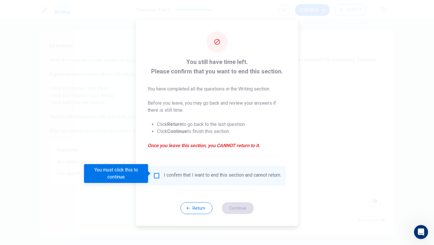
click at [162, 174] on div "I confirm that I want to end this section and cannot return." at bounding box center [217, 175] width 128 height 7
click at [153, 174] on input "You must click this to continue" at bounding box center [156, 175] width 7 height 7
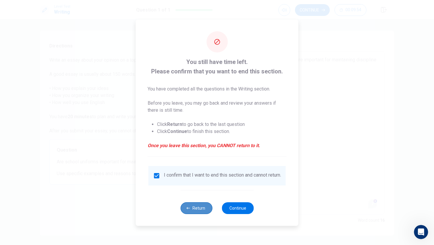
click at [199, 205] on button "Return" at bounding box center [196, 208] width 32 height 12
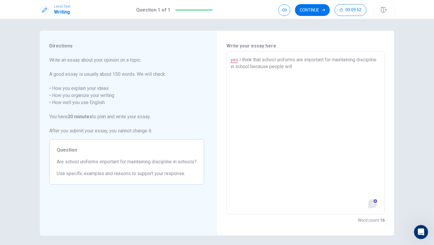
click at [328, 76] on textarea "yes I think that school uniforms are important for maintaining discipline in sc…" at bounding box center [305, 132] width 150 height 153
click at [324, 5] on button "Continue" at bounding box center [312, 10] width 35 height 12
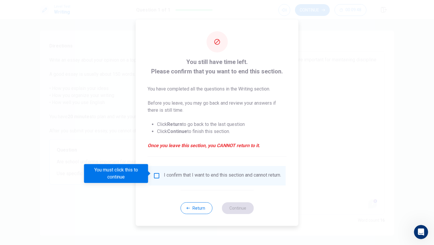
click at [371, 92] on div at bounding box center [217, 122] width 434 height 245
click at [342, 44] on div at bounding box center [217, 122] width 434 height 245
click at [181, 178] on div "I confirm that I want to end this section and cannot return." at bounding box center [222, 175] width 117 height 7
click at [158, 177] on div "I confirm that I want to end this section and cannot return." at bounding box center [217, 175] width 128 height 7
click at [157, 176] on input "You must click this to continue" at bounding box center [156, 175] width 7 height 7
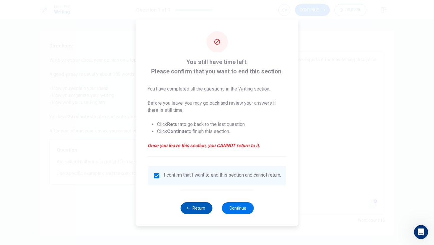
drag, startPoint x: 234, startPoint y: 212, endPoint x: 194, endPoint y: 209, distance: 39.4
click at [194, 209] on div "Return Continue" at bounding box center [216, 208] width 73 height 36
click at [230, 206] on button "Continue" at bounding box center [238, 208] width 32 height 12
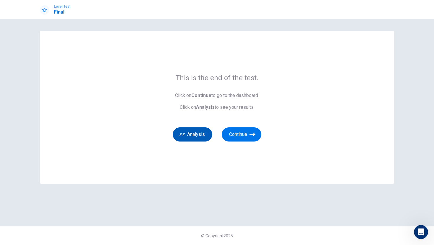
click at [201, 132] on button "Analysis" at bounding box center [193, 134] width 40 height 14
